Goal: Information Seeking & Learning: Learn about a topic

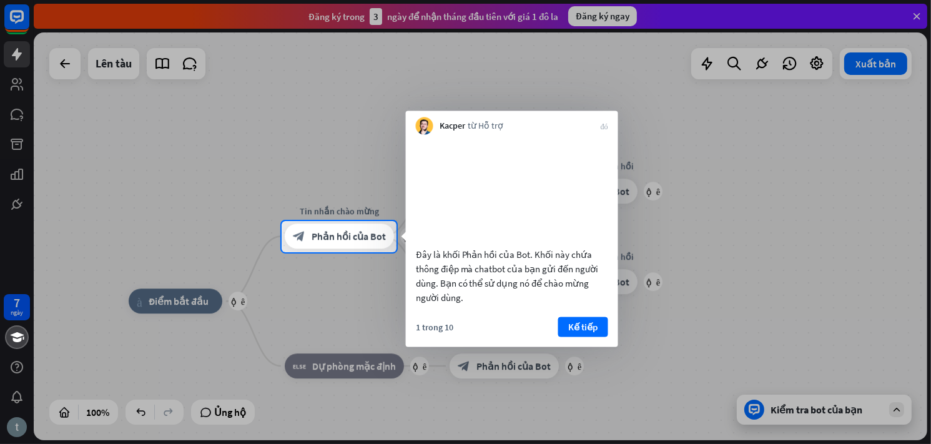
click at [20, 19] on div at bounding box center [465, 110] width 931 height 221
click at [61, 64] on div at bounding box center [465, 110] width 931 height 221
click at [920, 17] on div at bounding box center [465, 110] width 931 height 221
click at [918, 18] on div at bounding box center [465, 110] width 931 height 221
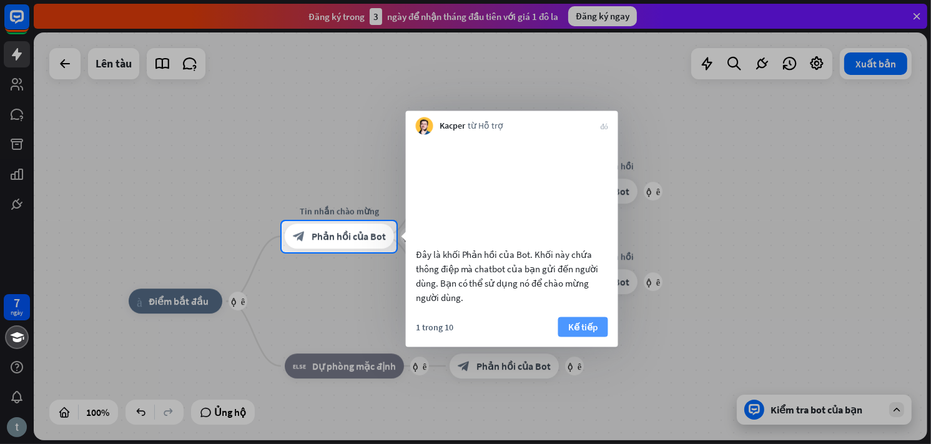
click at [584, 332] on font "Kế tiếp" at bounding box center [582, 326] width 29 height 12
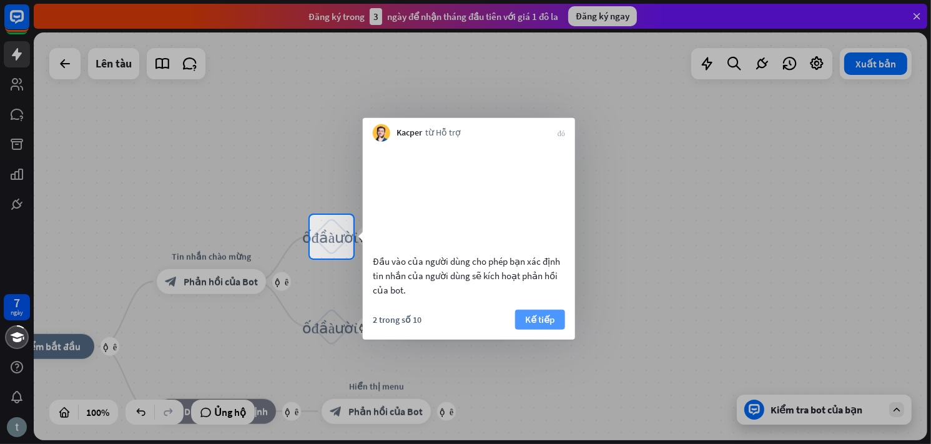
click at [554, 325] on font "Kế tiếp" at bounding box center [539, 319] width 29 height 12
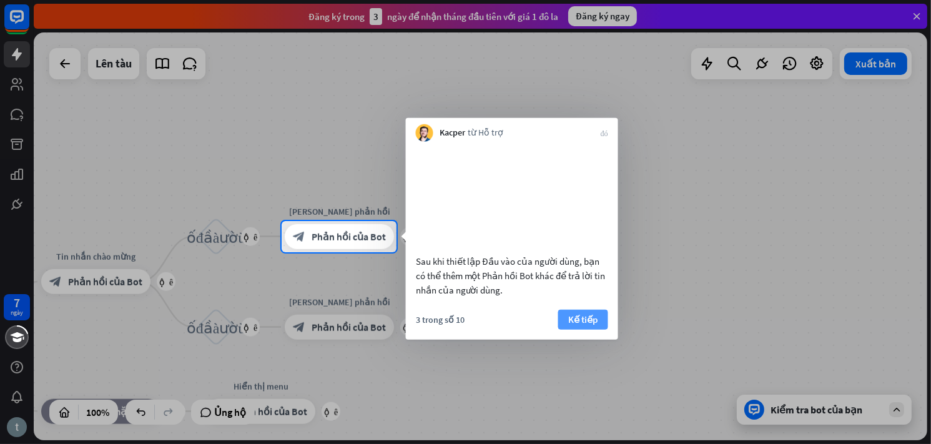
click at [600, 329] on button "Kế tiếp" at bounding box center [583, 319] width 50 height 20
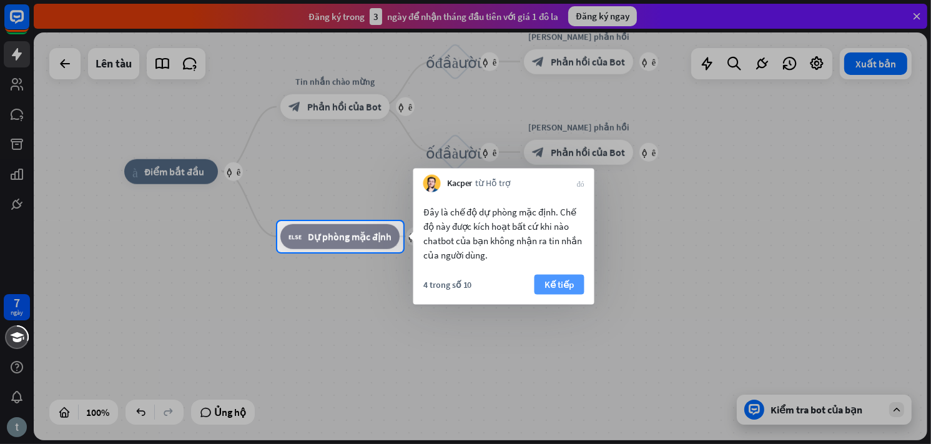
click at [559, 286] on font "Kế tiếp" at bounding box center [558, 284] width 29 height 12
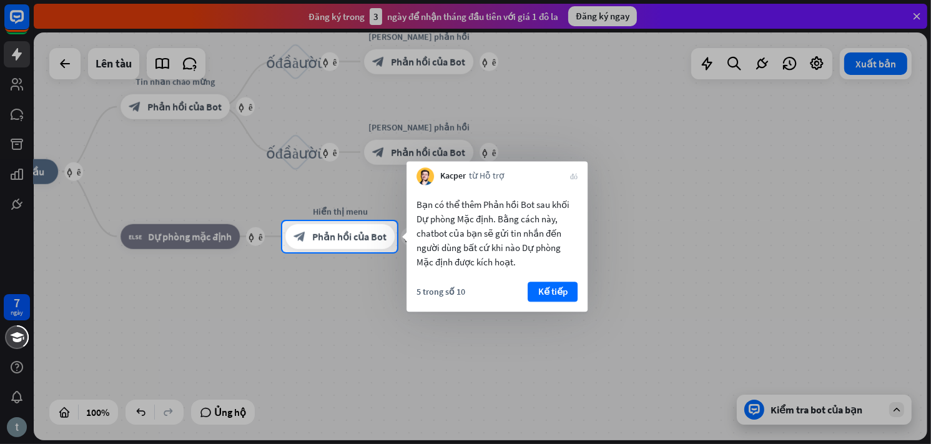
click at [559, 286] on font "Kế tiếp" at bounding box center [552, 291] width 29 height 12
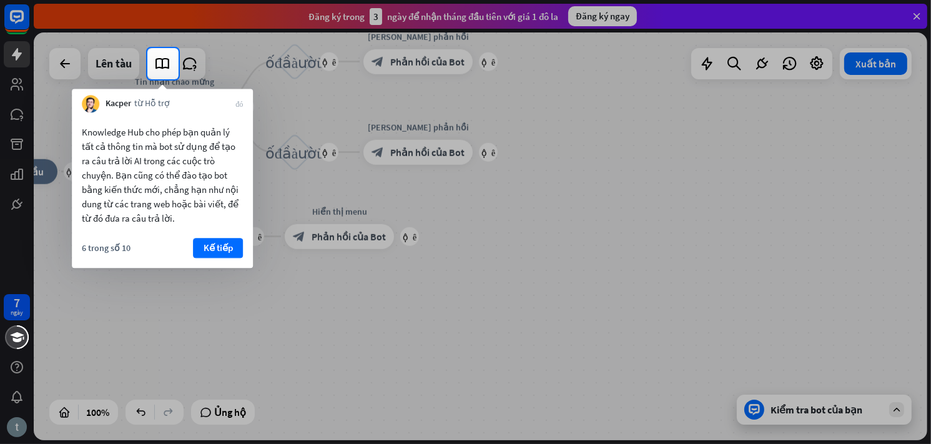
click at [216, 258] on div "6 trong số 10 Kế tiếp" at bounding box center [162, 253] width 181 height 30
click at [232, 250] on font "Kế tiếp" at bounding box center [218, 248] width 29 height 12
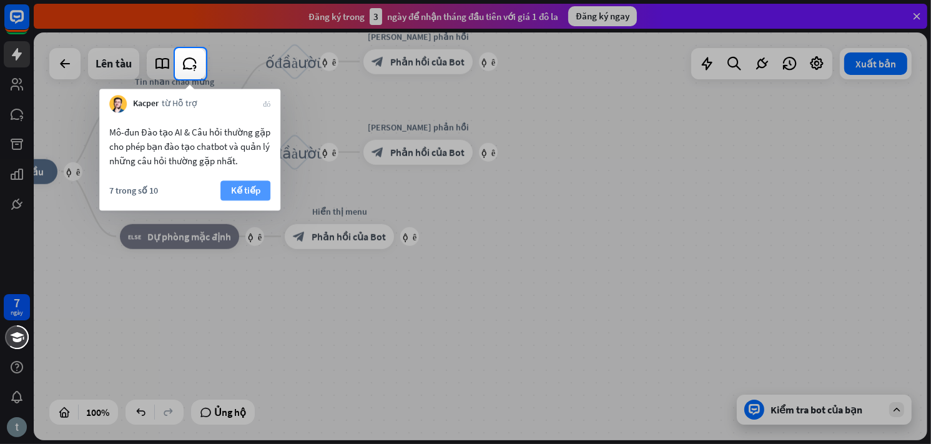
click at [245, 192] on font "Kế tiếp" at bounding box center [245, 190] width 29 height 12
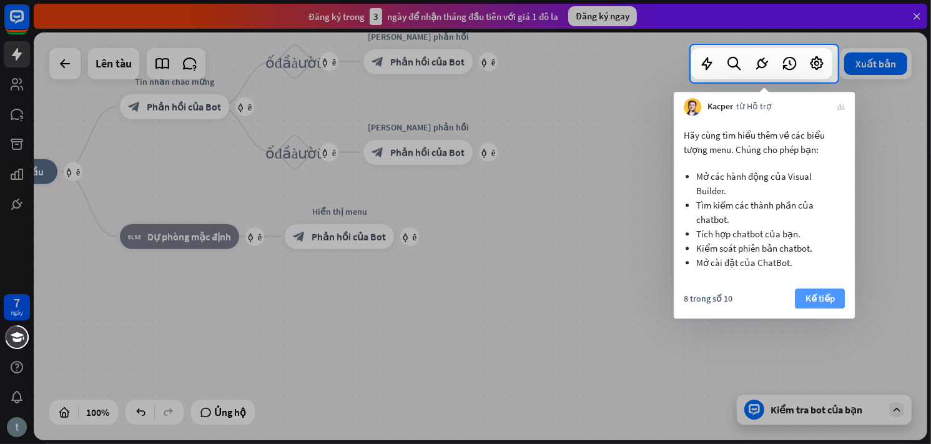
click at [819, 294] on font "Kế tiếp" at bounding box center [819, 298] width 29 height 12
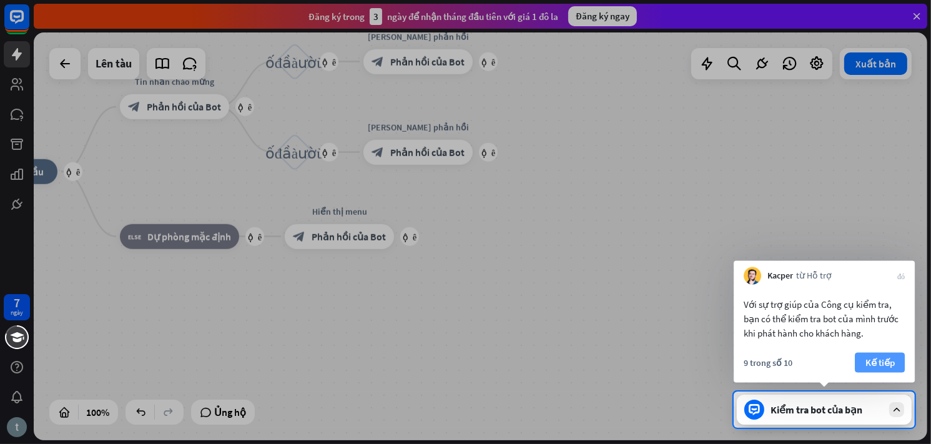
click at [878, 365] on font "Kế tiếp" at bounding box center [879, 363] width 29 height 12
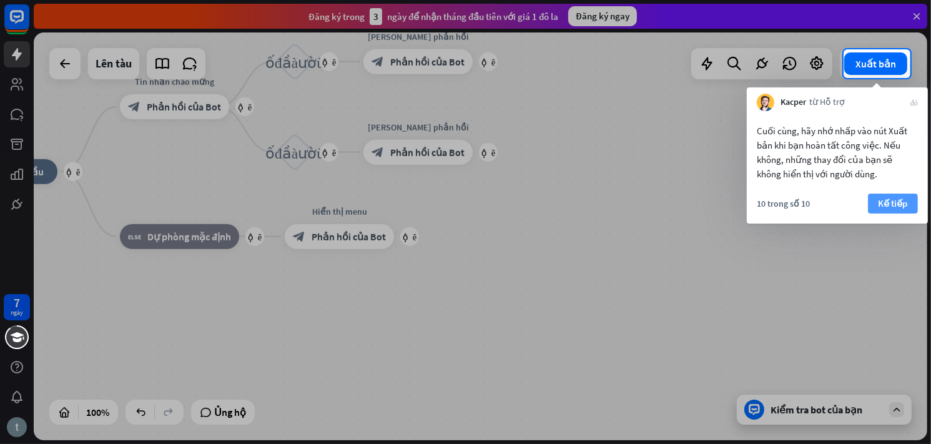
click at [894, 205] on font "Kế tiếp" at bounding box center [893, 203] width 29 height 12
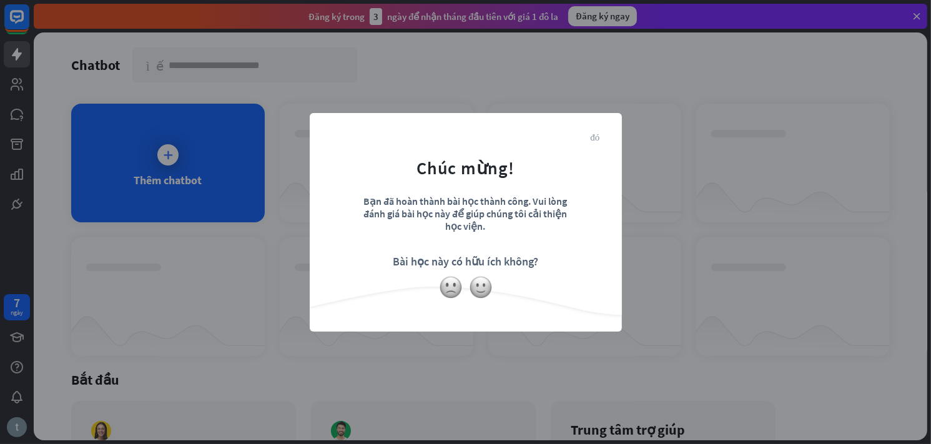
click at [594, 139] on font "đóng" at bounding box center [595, 136] width 9 height 9
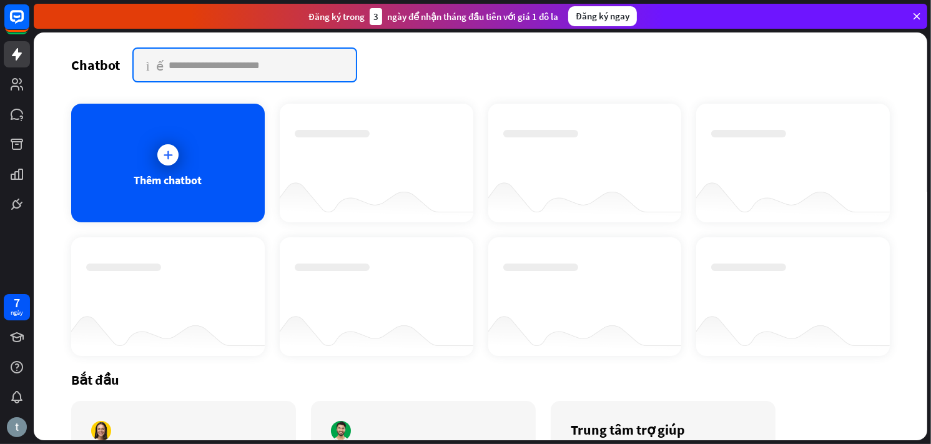
click at [295, 66] on input "text" at bounding box center [245, 65] width 222 height 32
drag, startPoint x: 293, startPoint y: 64, endPoint x: 111, endPoint y: 66, distance: 182.3
click at [111, 66] on div "Chatbot tìm kiếm" at bounding box center [480, 64] width 819 height 35
type input "**********"
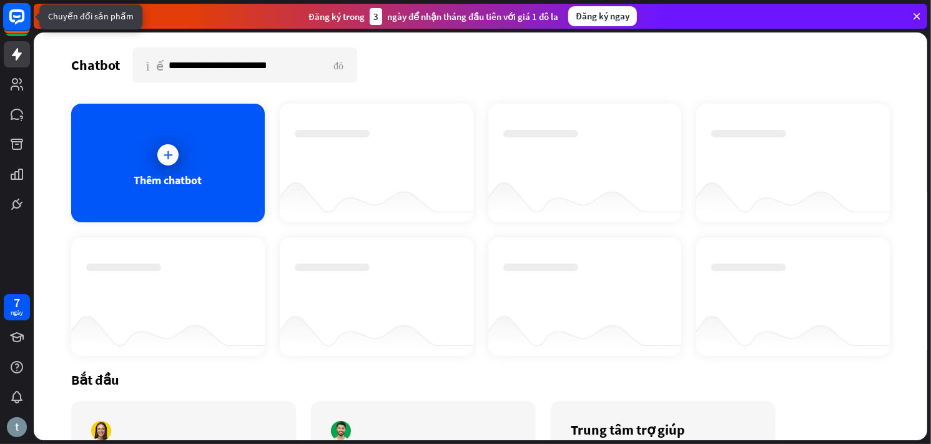
click at [22, 33] on rect at bounding box center [17, 20] width 26 height 26
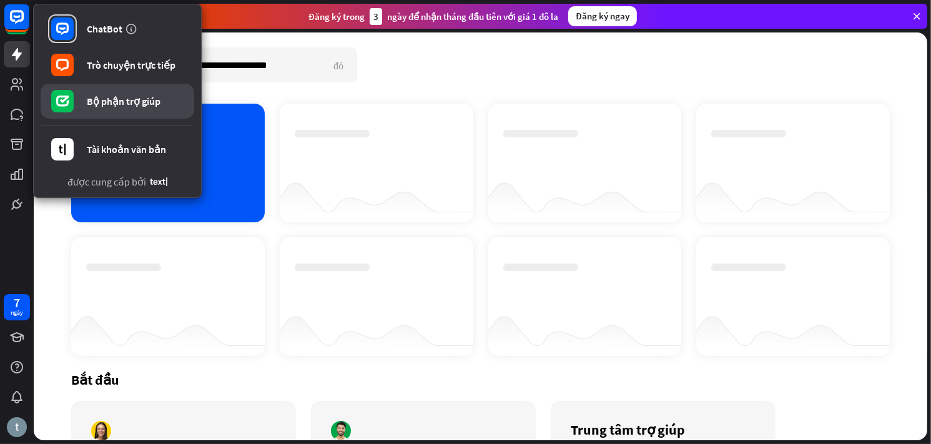
click at [114, 107] on link "Bộ phận trợ giúp" at bounding box center [118, 101] width 154 height 35
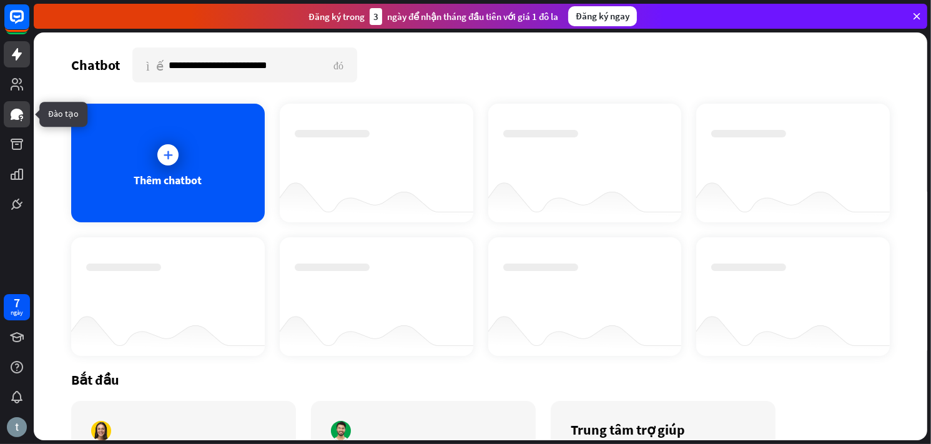
click at [16, 121] on icon at bounding box center [16, 114] width 15 height 15
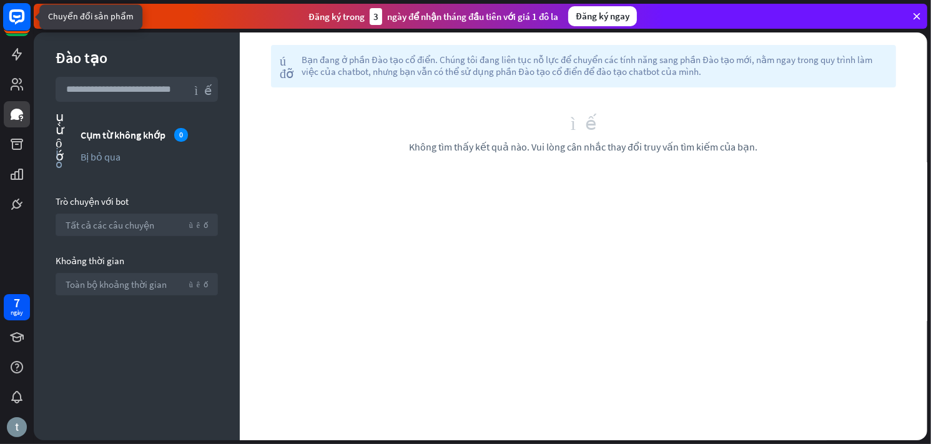
click at [13, 23] on rect at bounding box center [16, 16] width 27 height 27
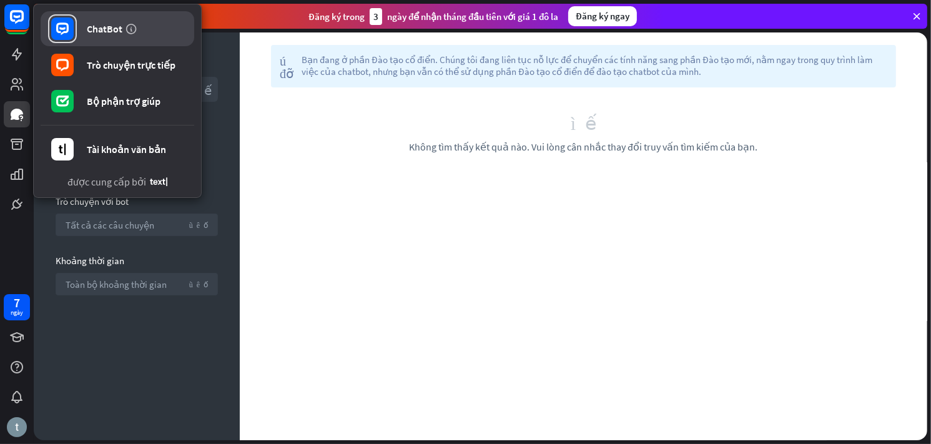
click at [95, 26] on font "ChatBot" at bounding box center [105, 28] width 36 height 12
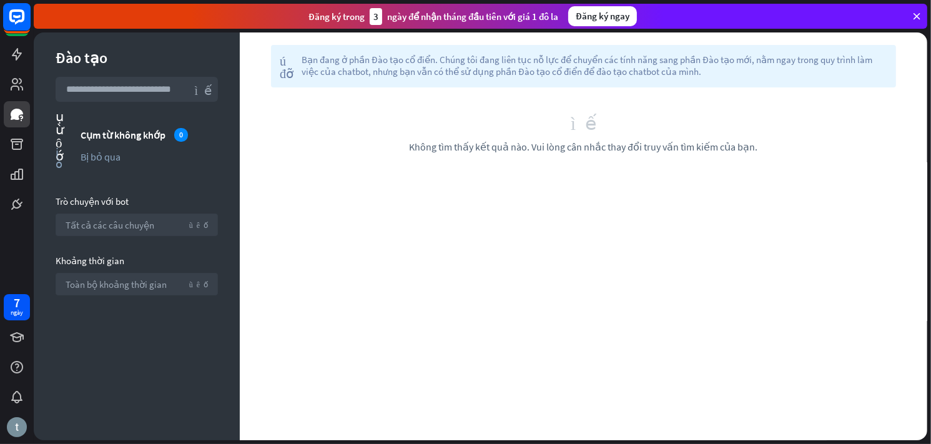
click at [12, 17] on rect at bounding box center [16, 16] width 27 height 27
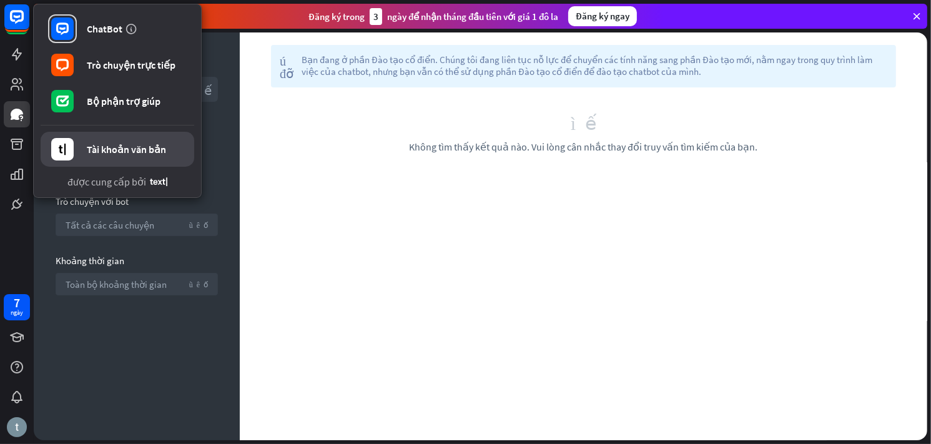
click at [135, 147] on font "Tài khoản văn bản" at bounding box center [126, 149] width 79 height 12
